Goal: Task Accomplishment & Management: Use online tool/utility

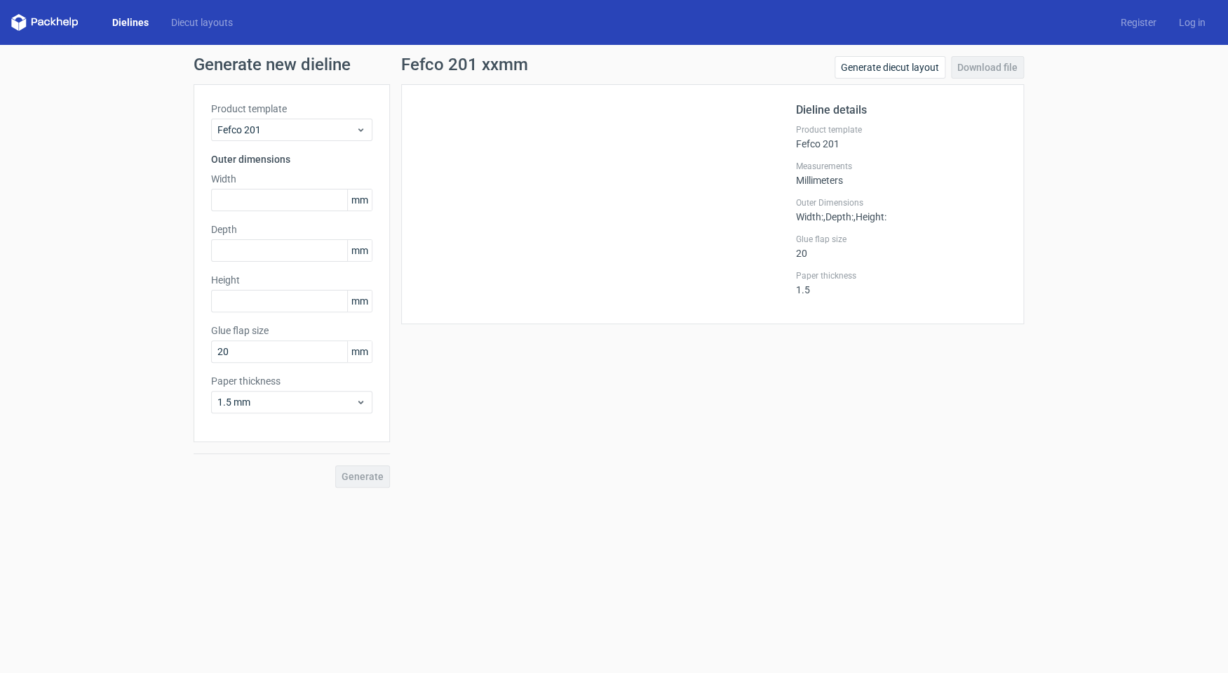
click at [134, 25] on link "Dielines" at bounding box center [130, 22] width 59 height 14
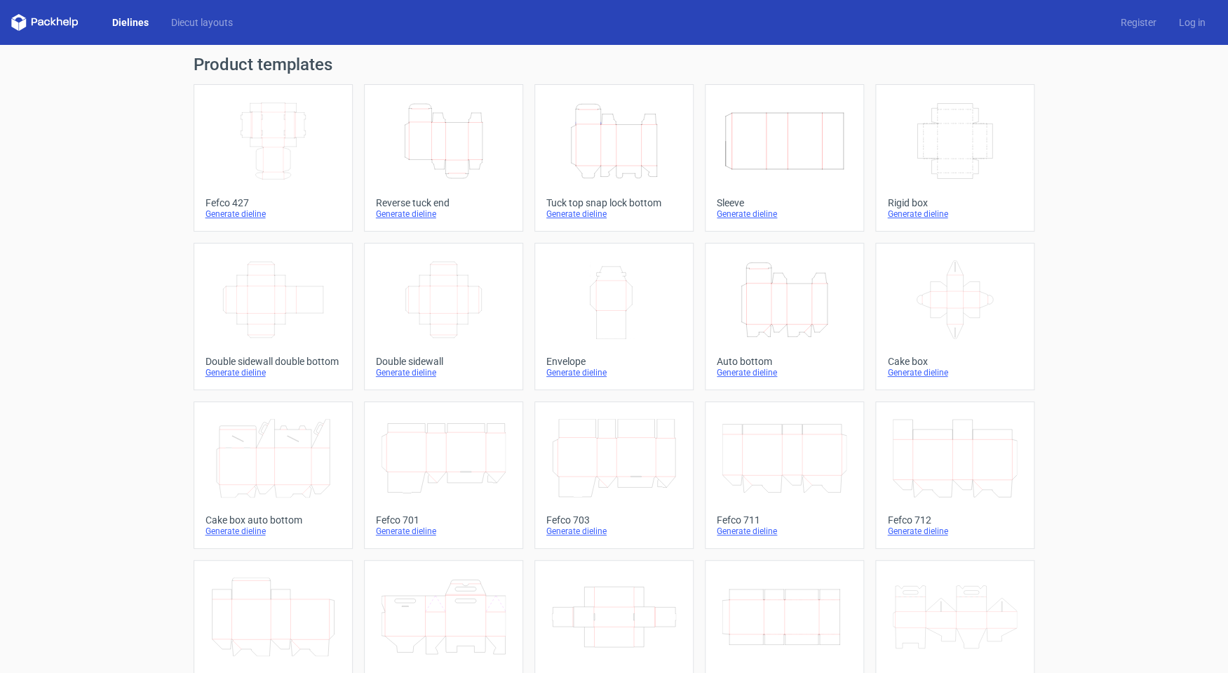
click at [593, 154] on icon "Height Depth Width" at bounding box center [614, 141] width 124 height 79
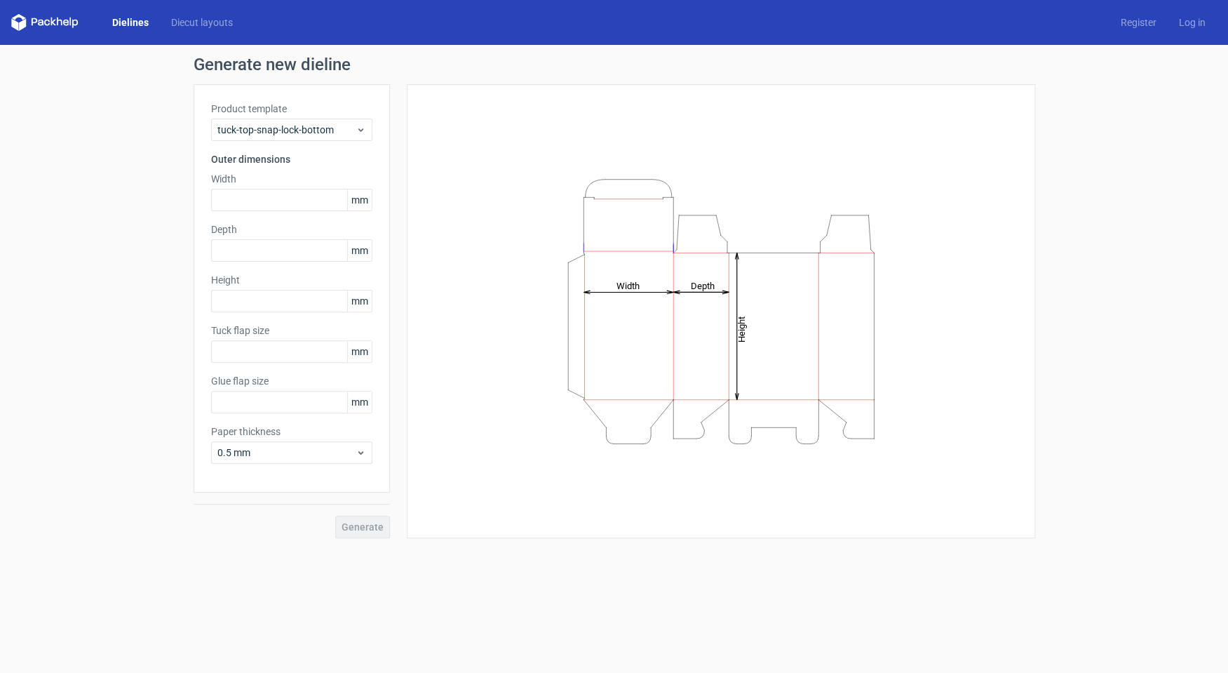
type input "15"
type input "10"
click at [293, 200] on input "text" at bounding box center [291, 200] width 161 height 22
paste input "135"
type input "135"
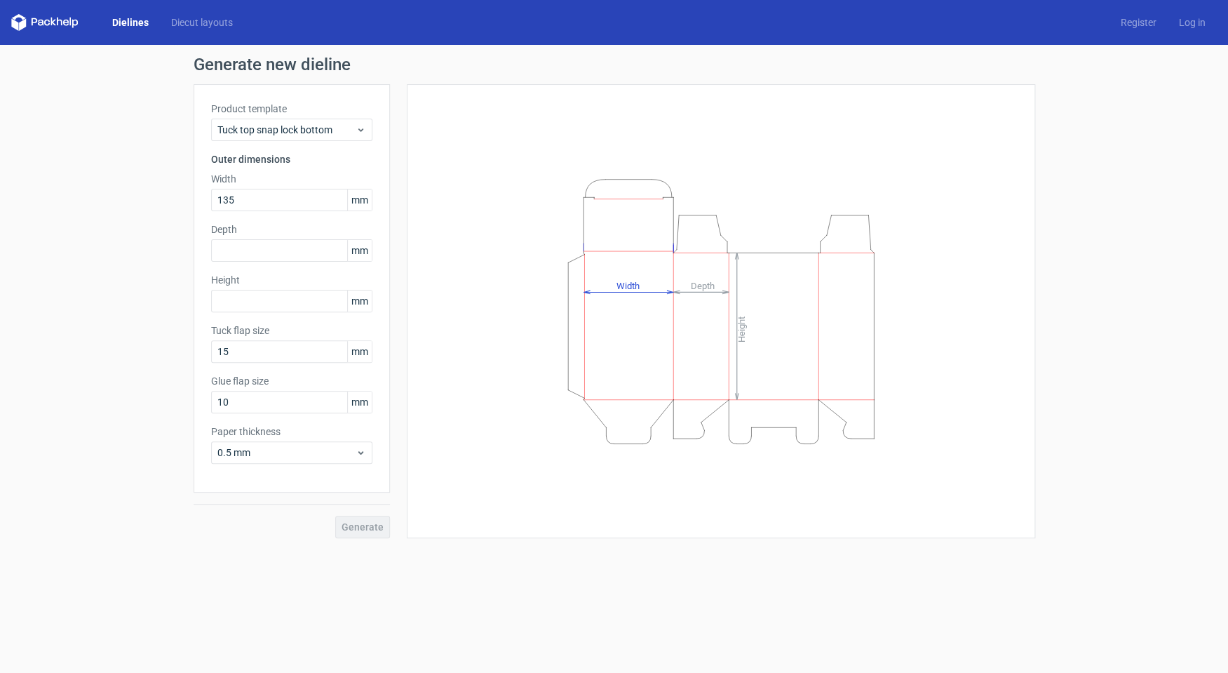
click at [316, 264] on div "Product template Tuck top snap lock bottom Outer dimensions Width 135 mm Depth …" at bounding box center [292, 288] width 196 height 408
click at [316, 257] on input "text" at bounding box center [291, 250] width 161 height 22
type input "165"
type input "60"
click at [363, 539] on div "Generate new dieline Product template Tuck top snap lock bottom Outer dimension…" at bounding box center [614, 297] width 1228 height 504
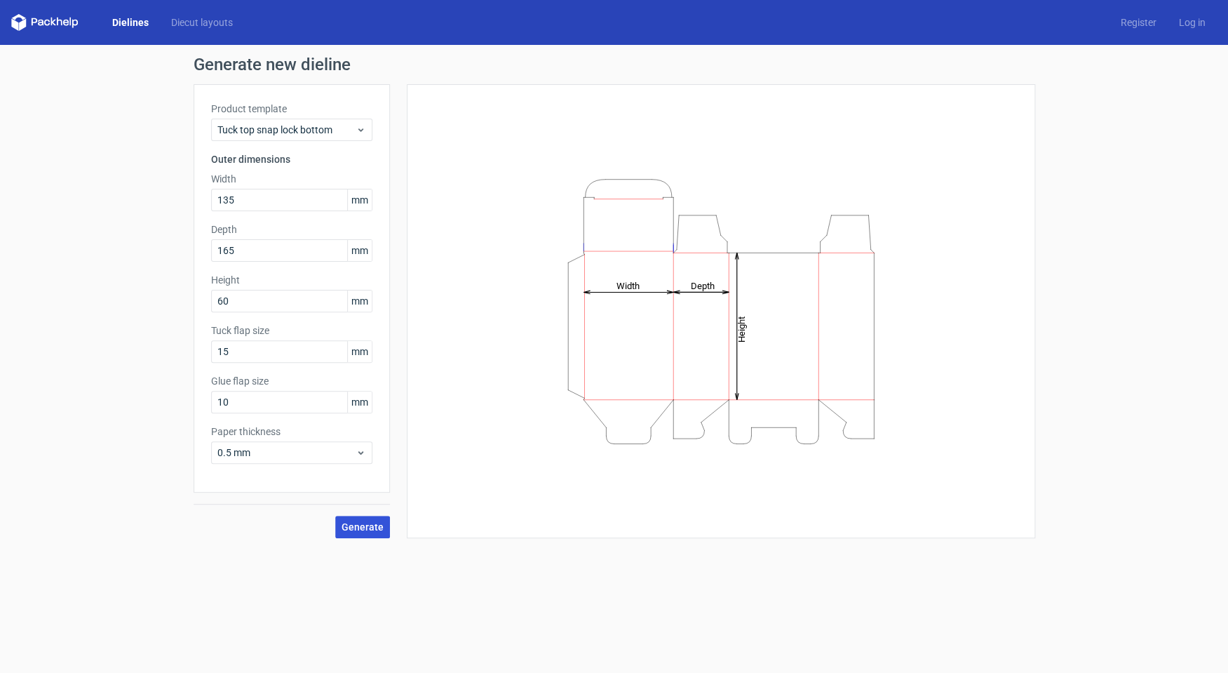
click at [367, 532] on span "Generate" at bounding box center [363, 527] width 42 height 10
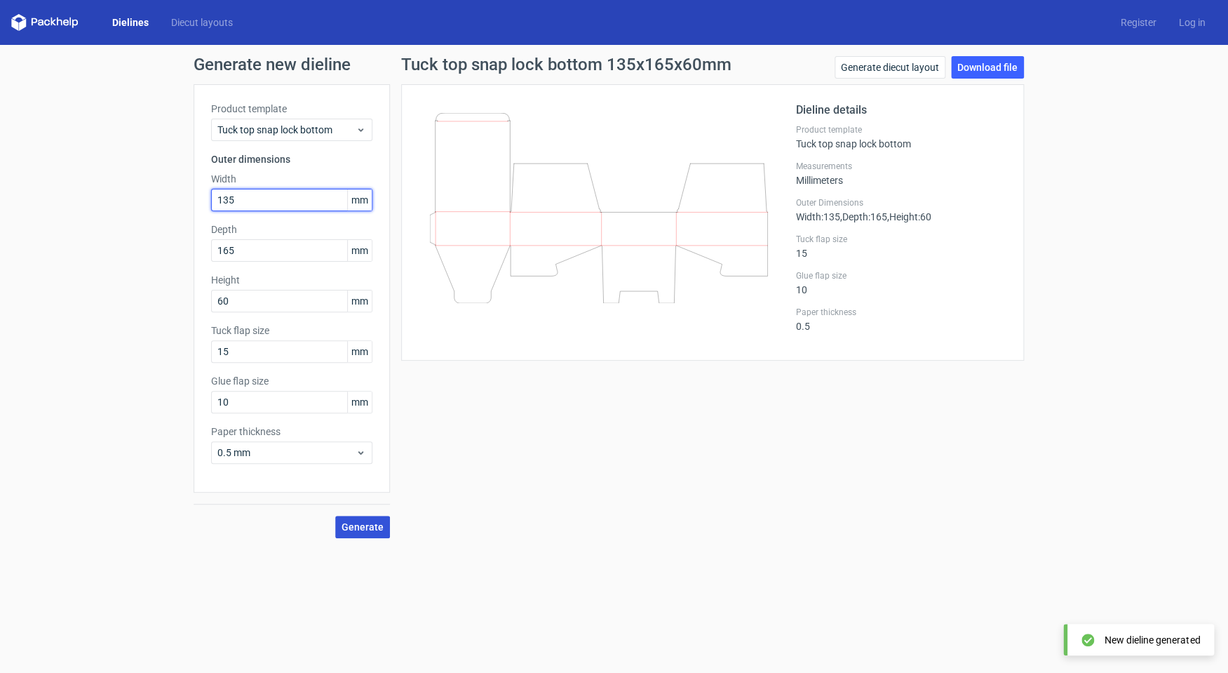
click at [269, 199] on input "135" at bounding box center [291, 200] width 161 height 22
drag, startPoint x: 246, startPoint y: 250, endPoint x: 208, endPoint y: 253, distance: 37.3
click at [211, 253] on input "165" at bounding box center [291, 250] width 161 height 22
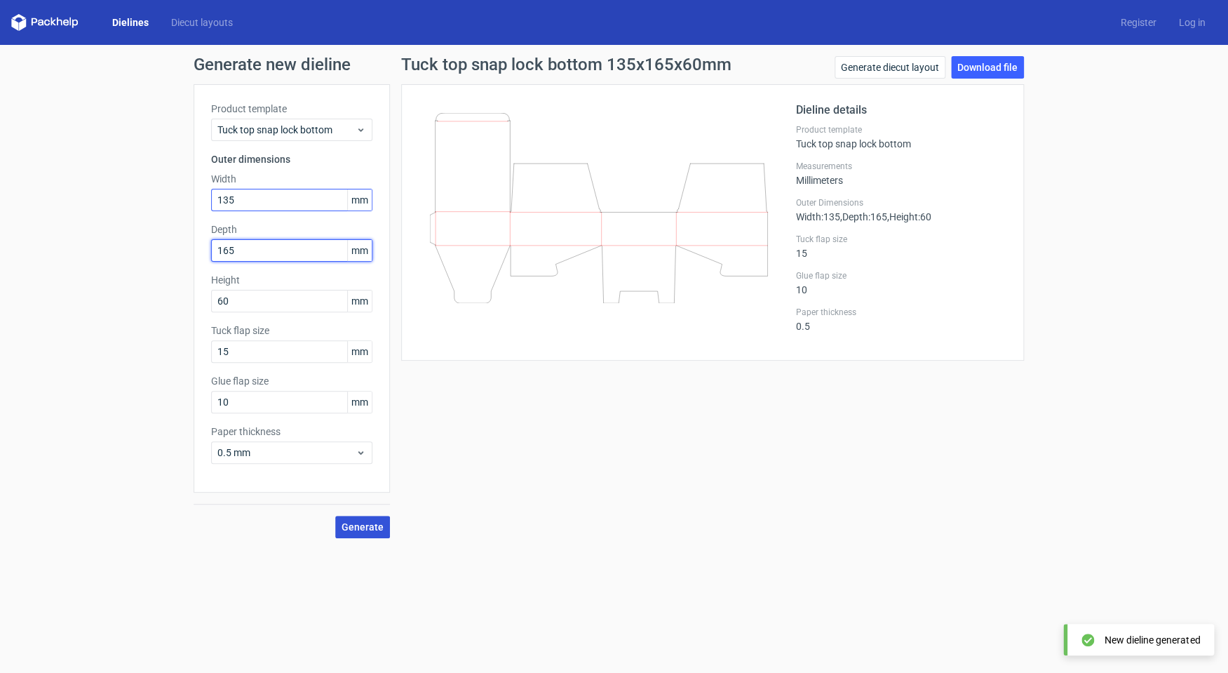
paste input "3"
type input "135"
type input "165"
click at [335, 516] on button "Generate" at bounding box center [362, 527] width 55 height 22
click at [372, 525] on span "Generate" at bounding box center [363, 527] width 42 height 10
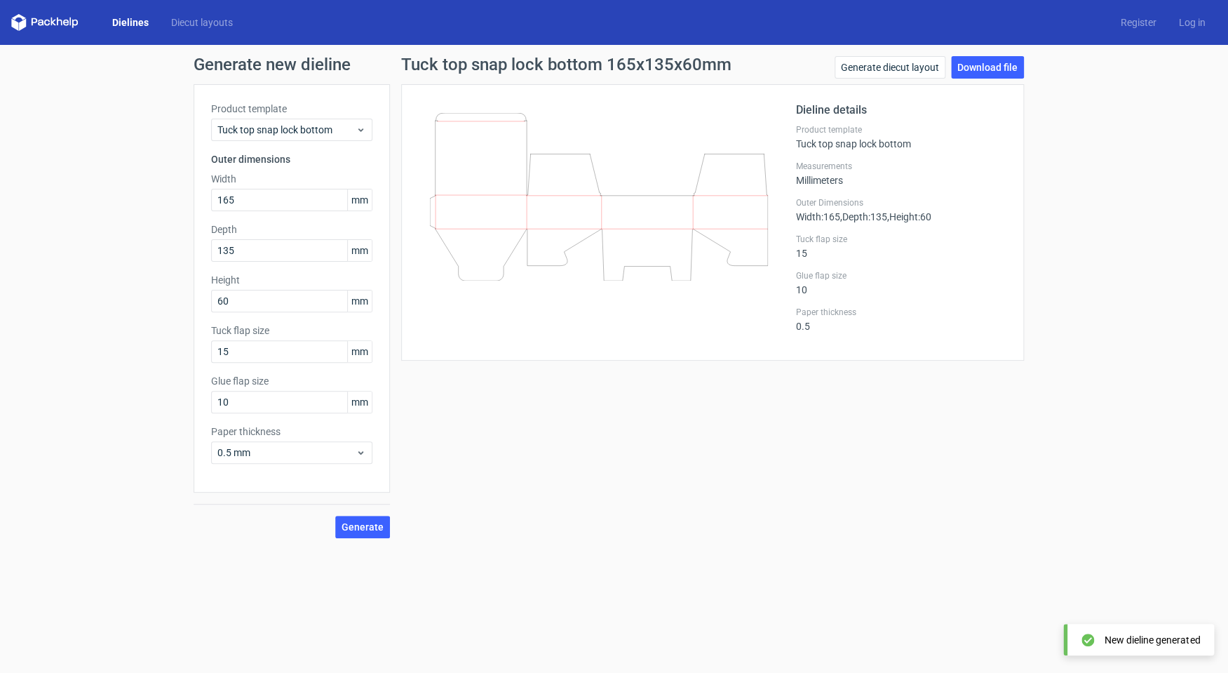
click at [283, 214] on div "Product template Tuck top snap lock bottom Outer dimensions Width 165 mm Depth …" at bounding box center [292, 288] width 196 height 408
click at [281, 206] on input "165" at bounding box center [291, 200] width 161 height 22
click at [294, 248] on input "135" at bounding box center [291, 250] width 161 height 22
click at [369, 524] on span "Generate" at bounding box center [363, 527] width 42 height 10
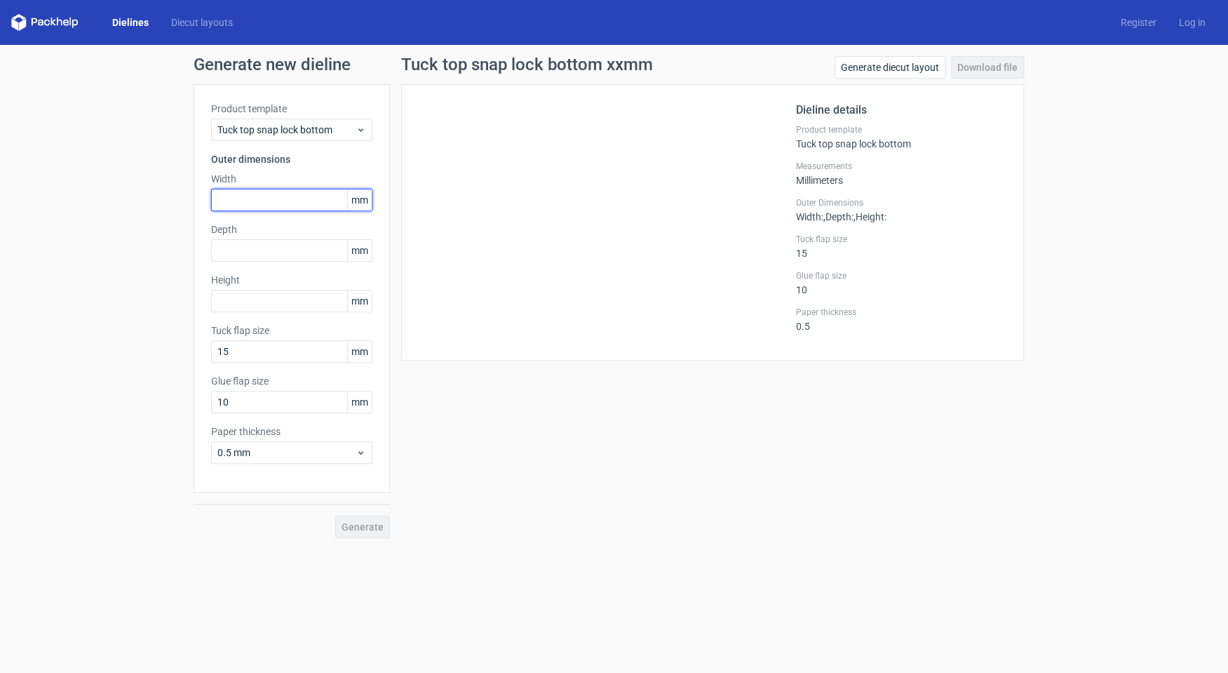
click at [278, 196] on input "text" at bounding box center [291, 200] width 161 height 22
type input "165"
type input "135"
type input "60"
click at [352, 530] on span "Generate" at bounding box center [363, 527] width 42 height 10
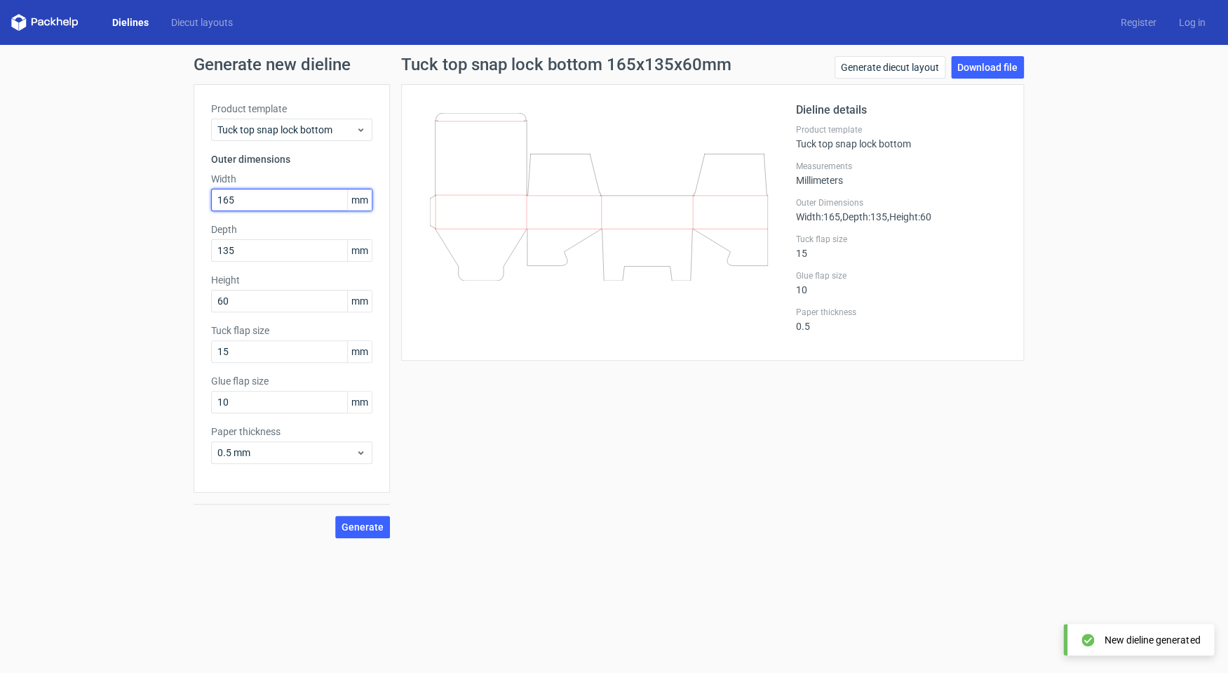
click at [270, 201] on input "165" at bounding box center [291, 200] width 161 height 22
type input "135"
type input "165"
click at [251, 196] on input "135" at bounding box center [291, 200] width 161 height 22
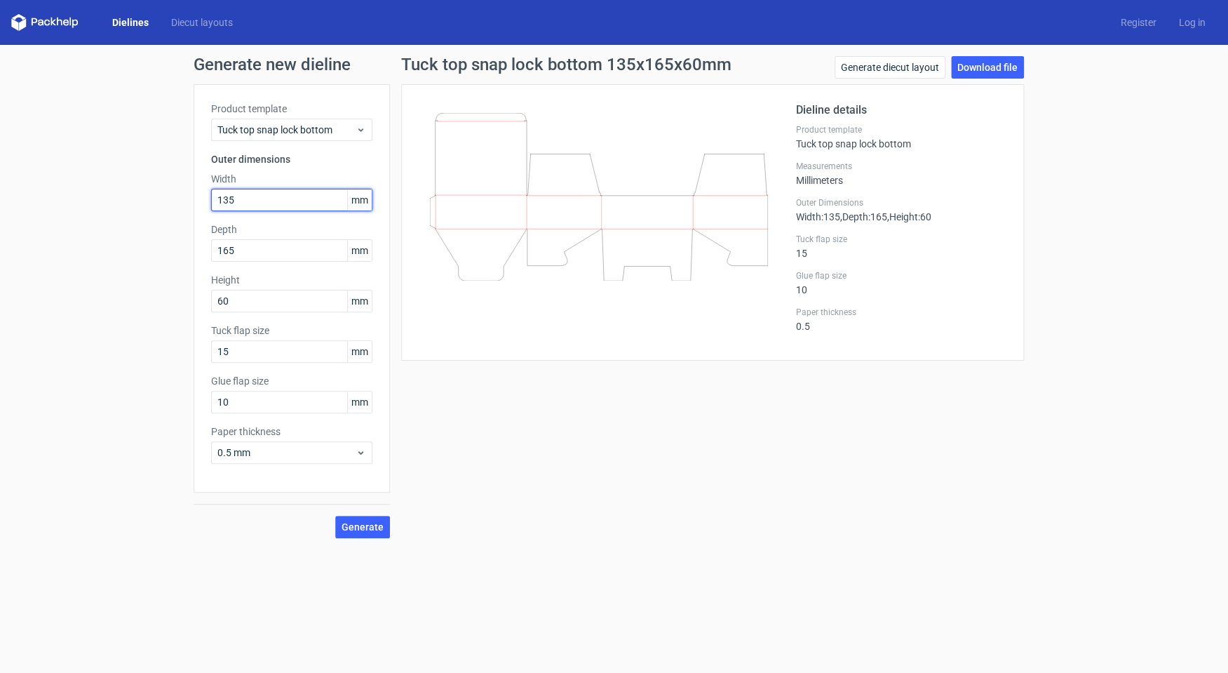
click at [251, 196] on input "135" at bounding box center [291, 200] width 161 height 22
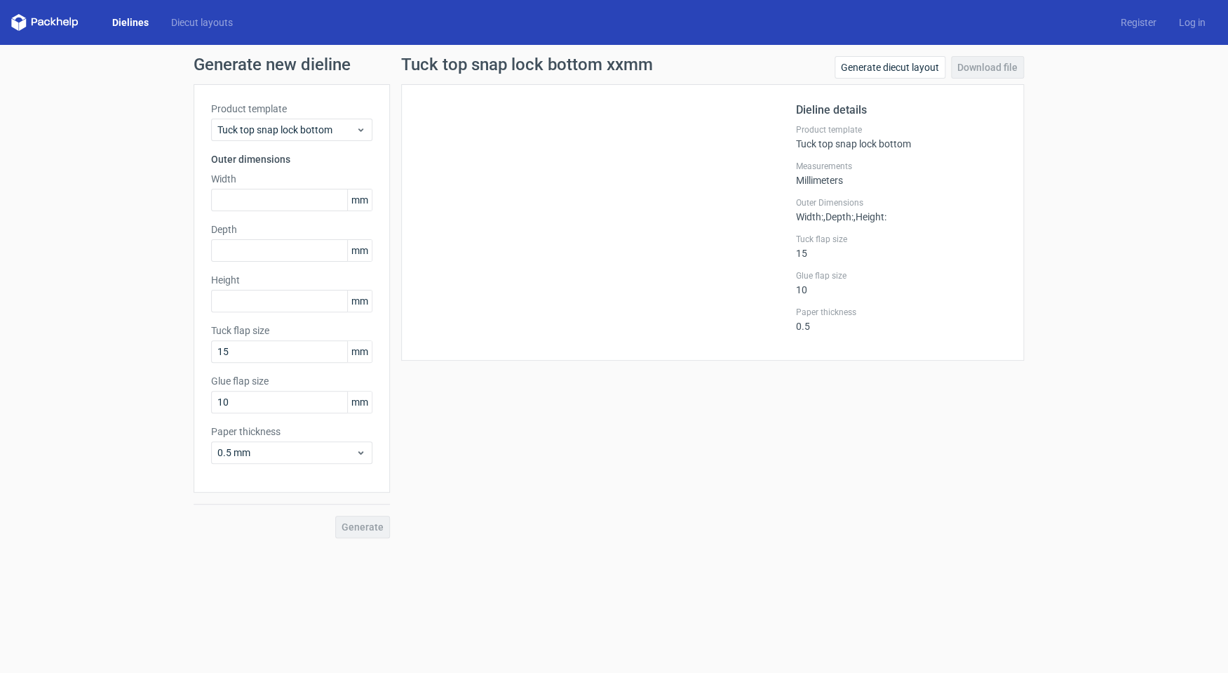
click at [128, 25] on link "Dielines" at bounding box center [130, 22] width 59 height 14
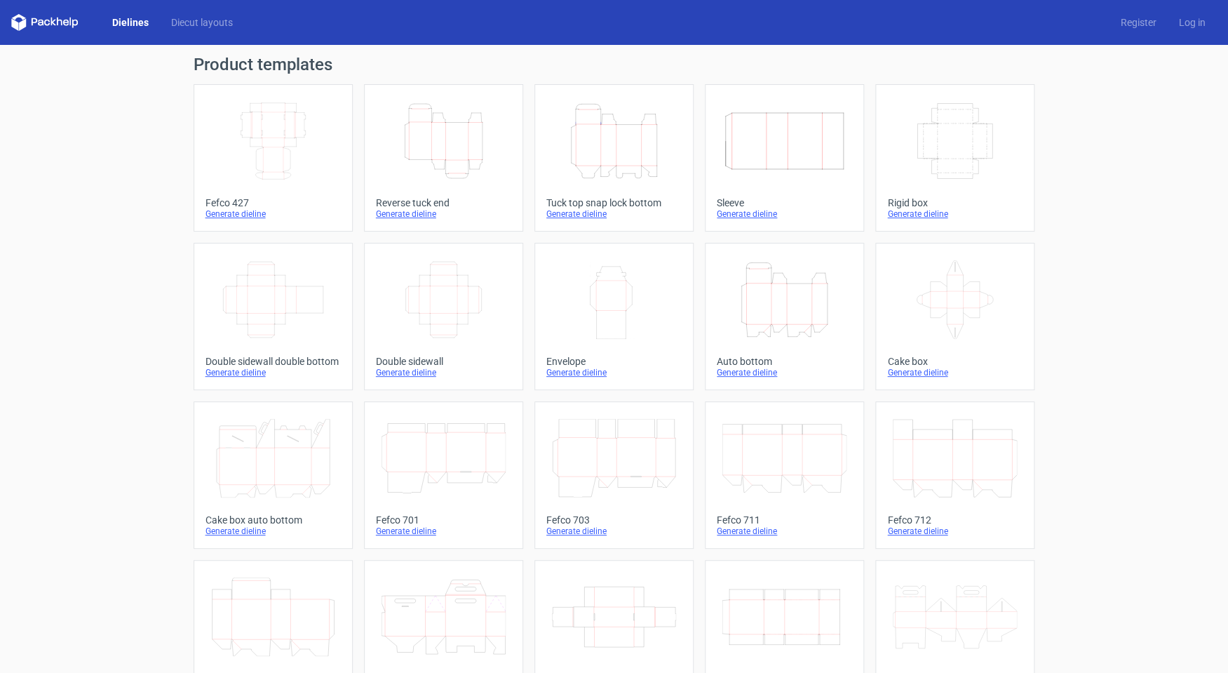
click at [615, 146] on icon "Height Depth Width" at bounding box center [614, 141] width 124 height 79
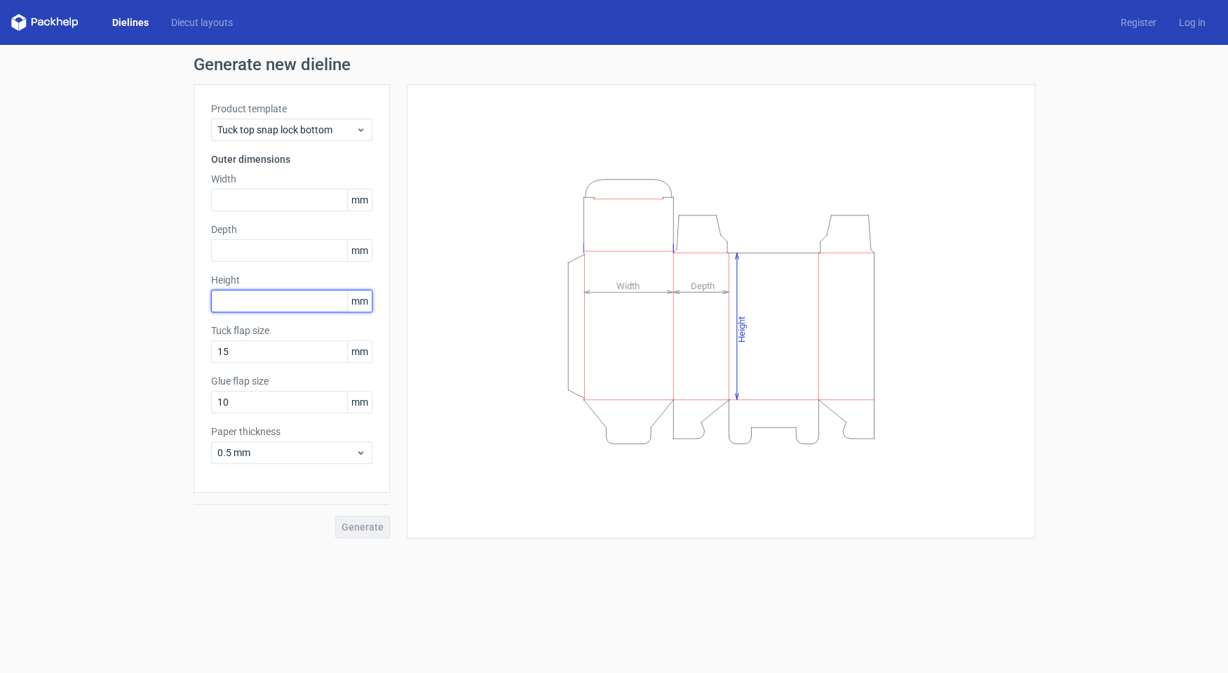
click at [236, 309] on input "text" at bounding box center [291, 301] width 161 height 22
type input "165"
click at [271, 249] on input "text" at bounding box center [291, 250] width 161 height 22
type input "60"
click at [271, 197] on input "text" at bounding box center [291, 200] width 161 height 22
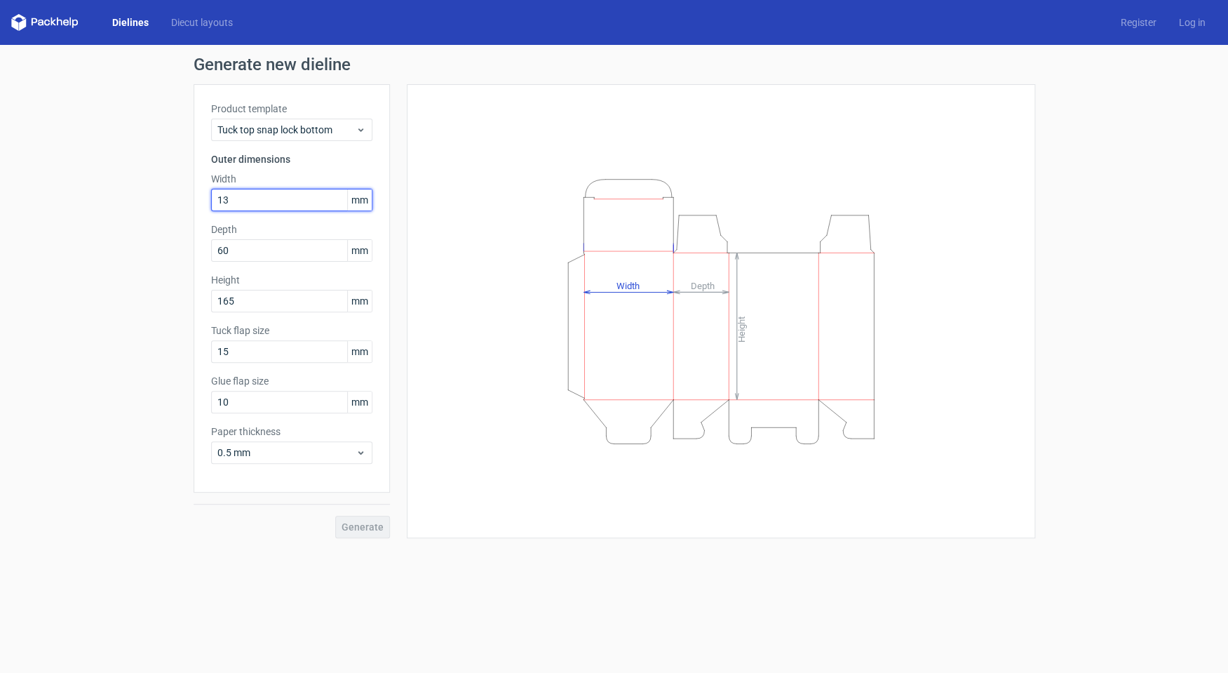
type input "135"
click at [384, 518] on button "Generate" at bounding box center [362, 527] width 55 height 22
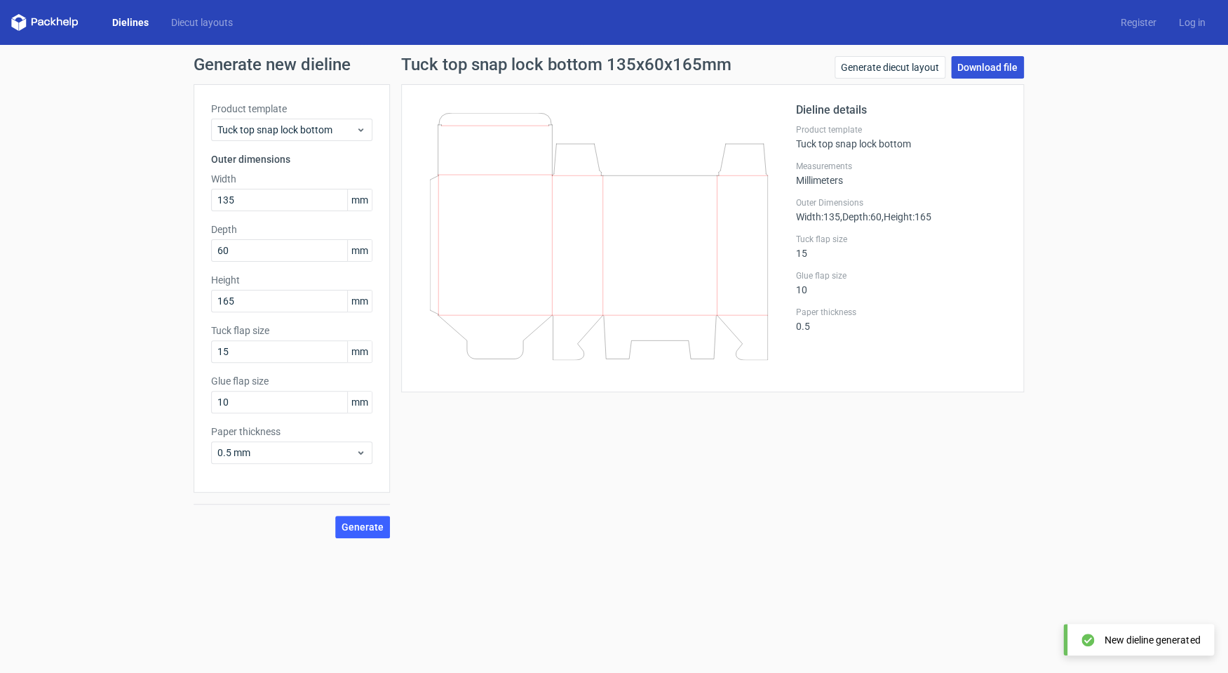
click at [992, 67] on link "Download file" at bounding box center [987, 67] width 73 height 22
